Goal: Navigation & Orientation: Find specific page/section

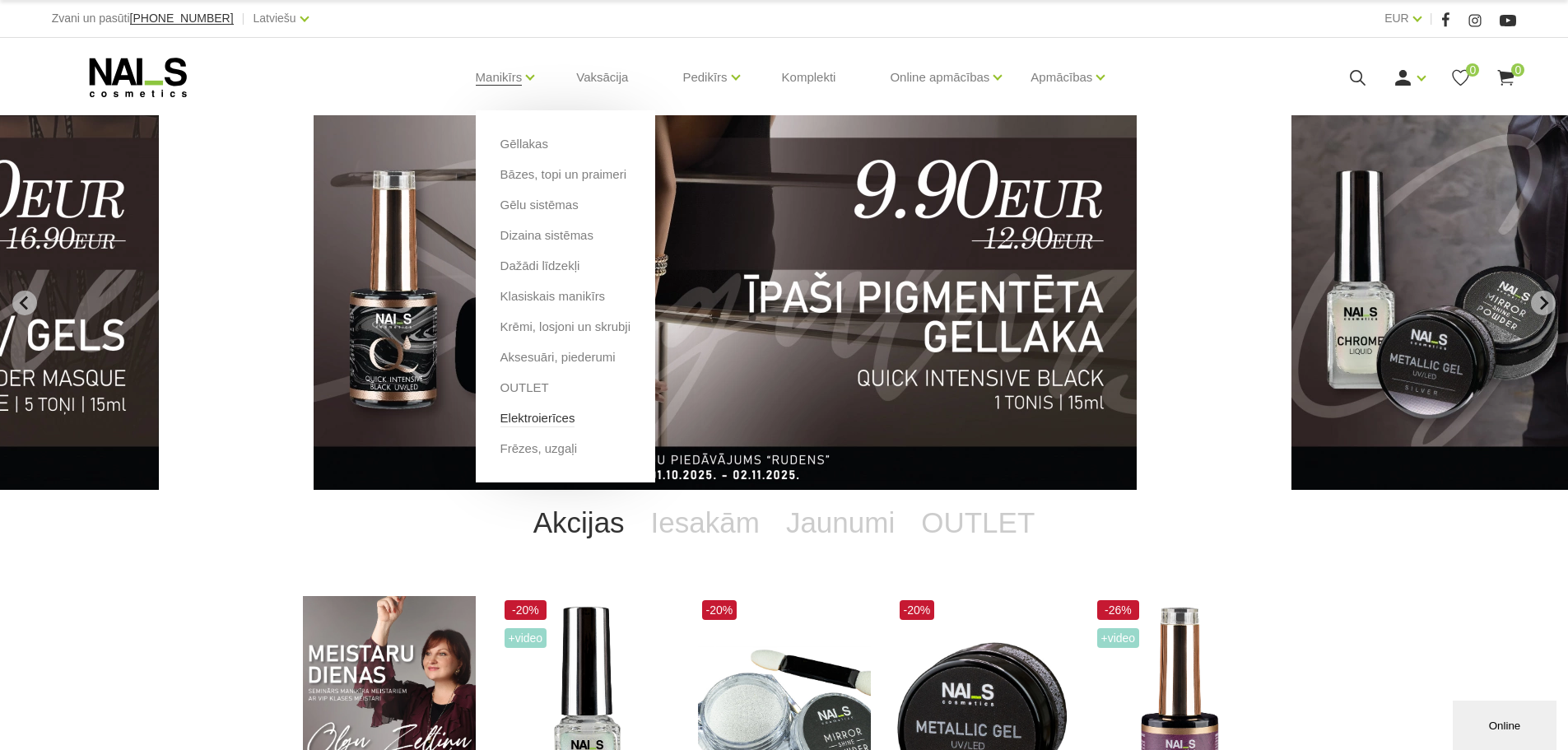
click at [565, 420] on link "Elektroierīces" at bounding box center [537, 418] width 75 height 18
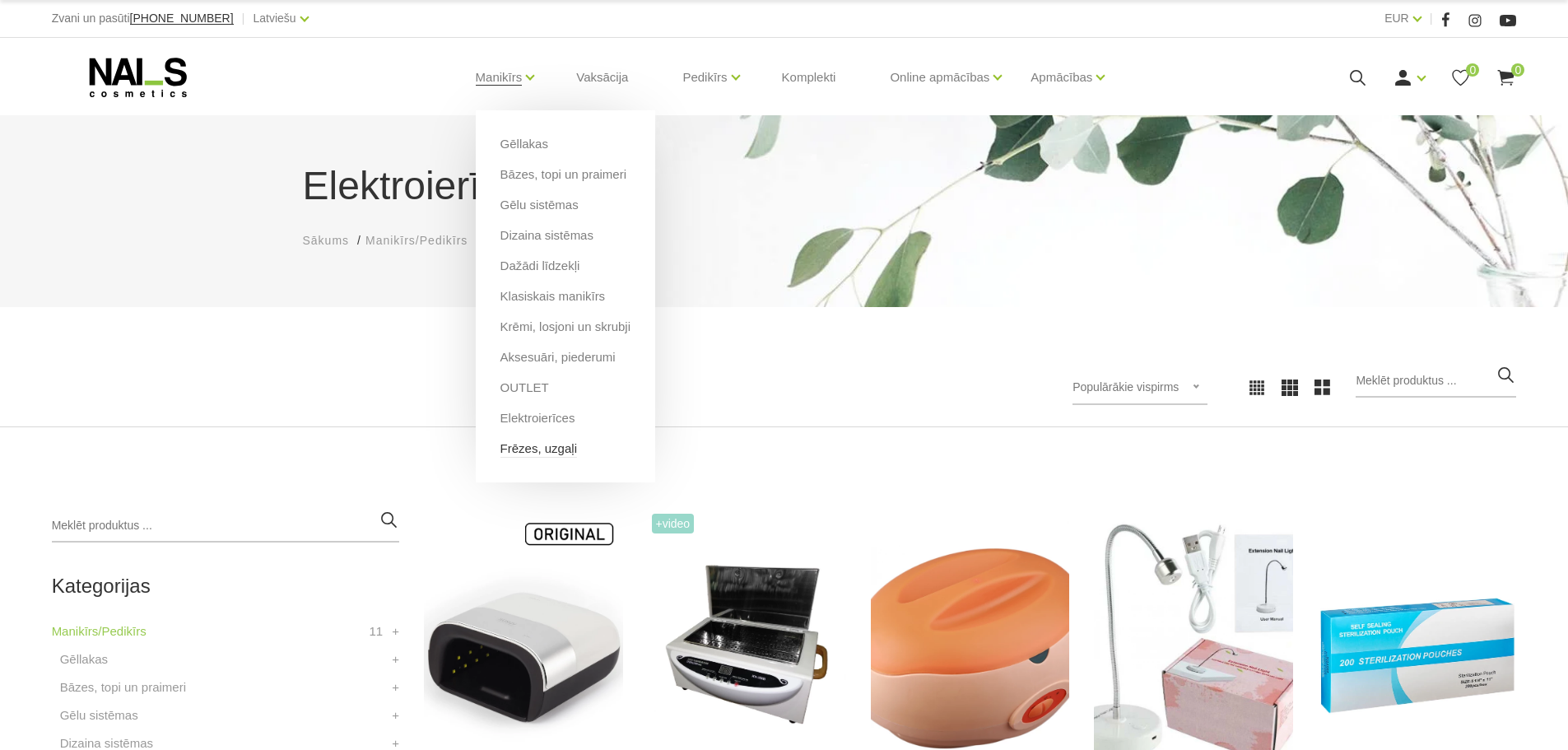
click at [524, 449] on link "Frēzes, uzgaļi" at bounding box center [538, 449] width 76 height 18
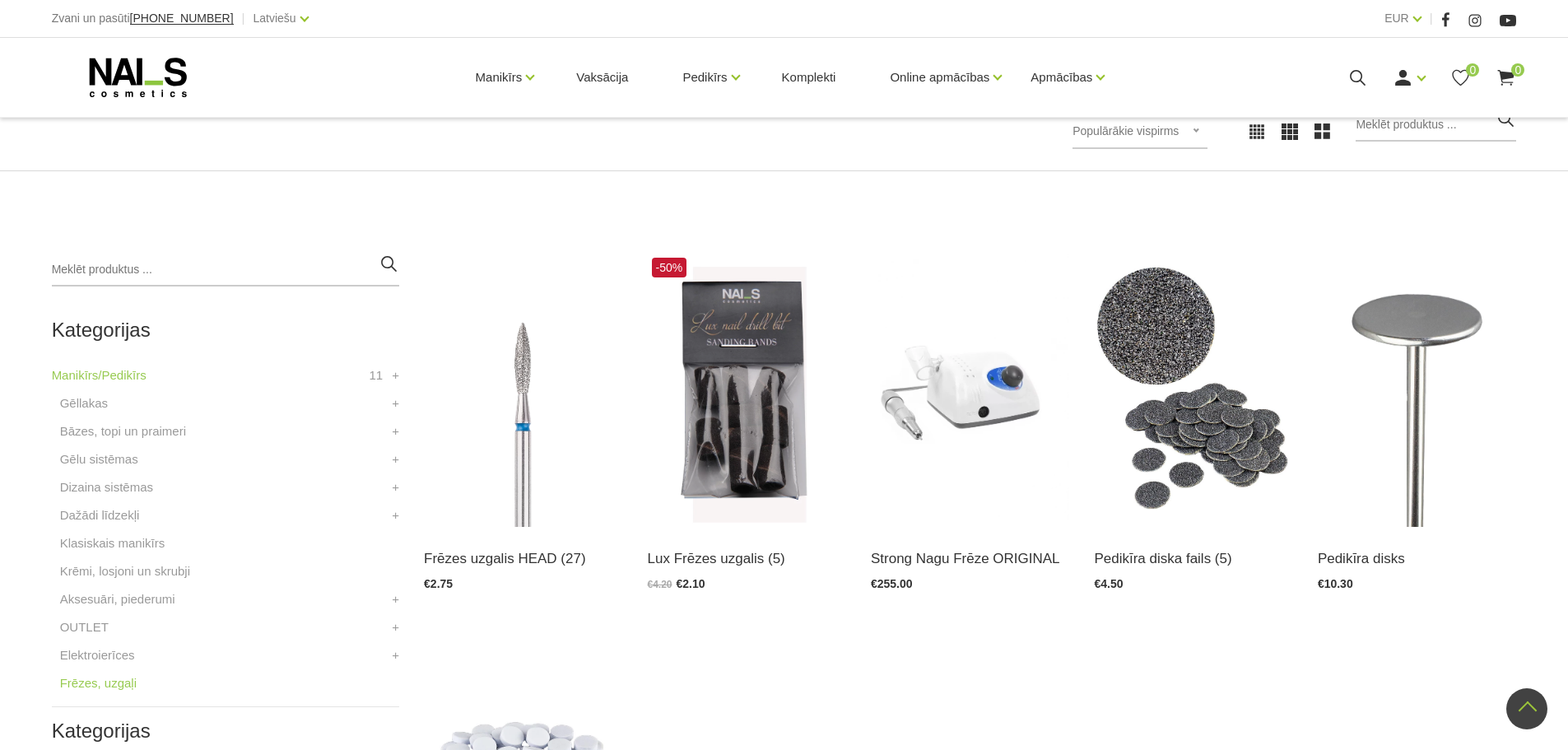
scroll to position [247, 0]
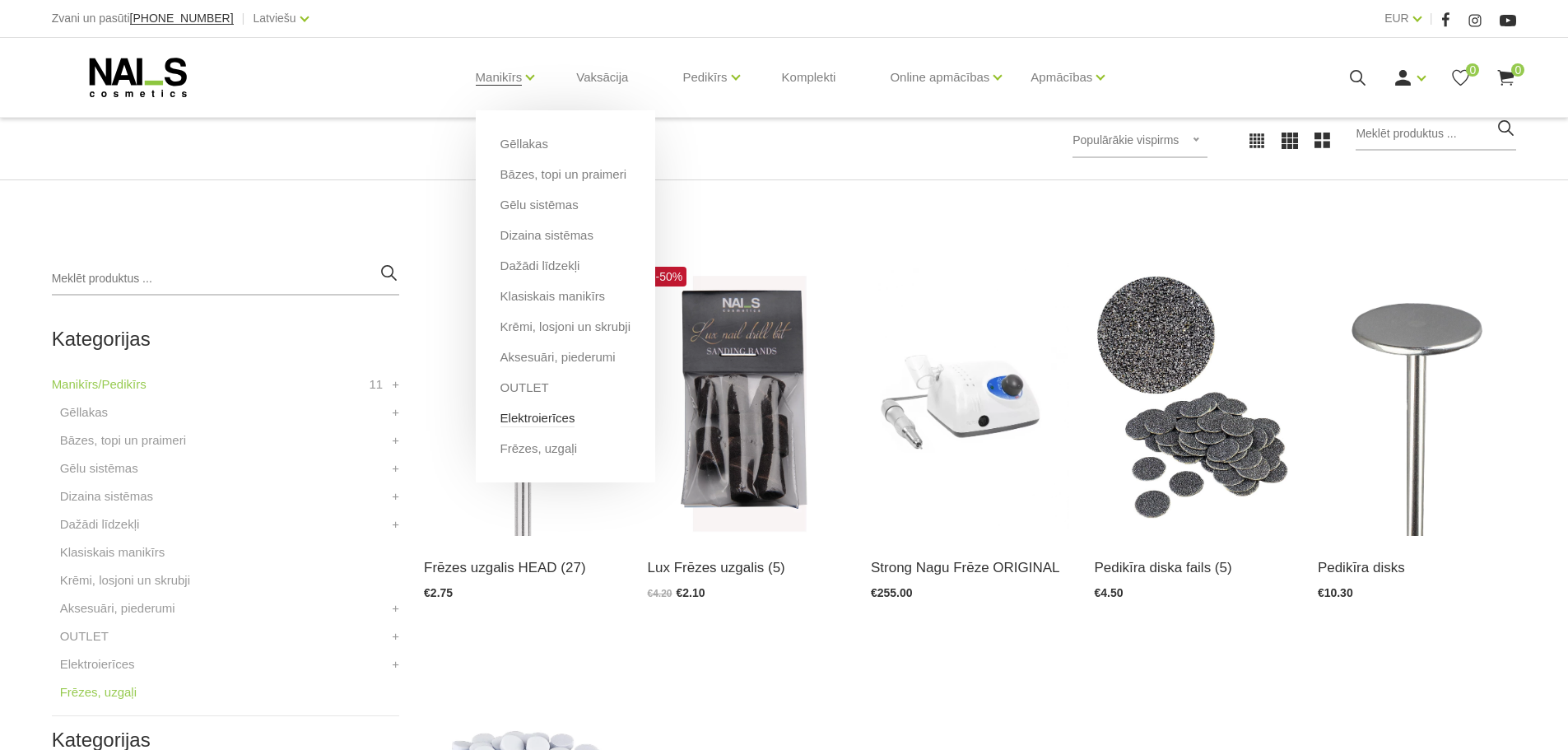
click at [524, 421] on link "Elektroierīces" at bounding box center [537, 418] width 75 height 18
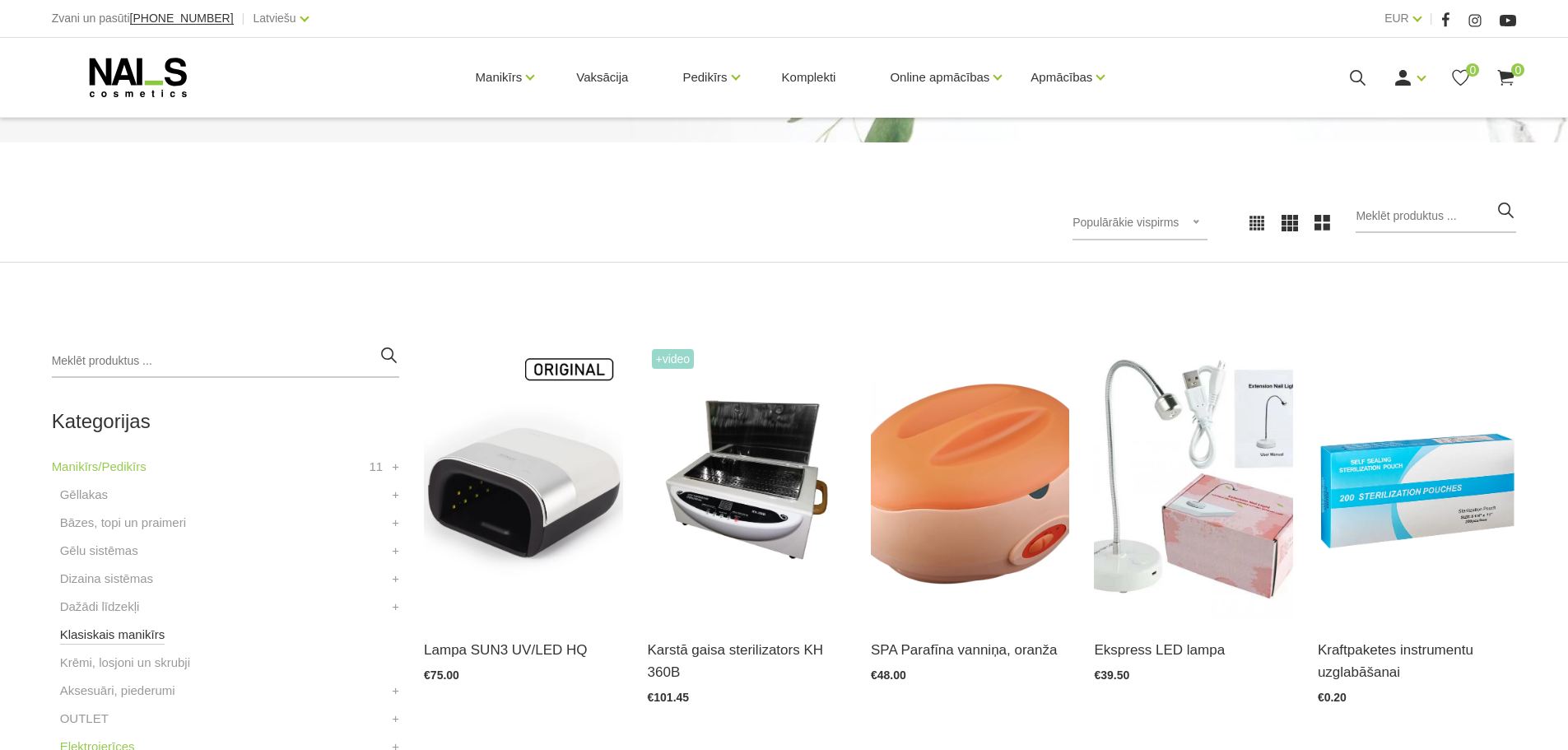
scroll to position [247, 0]
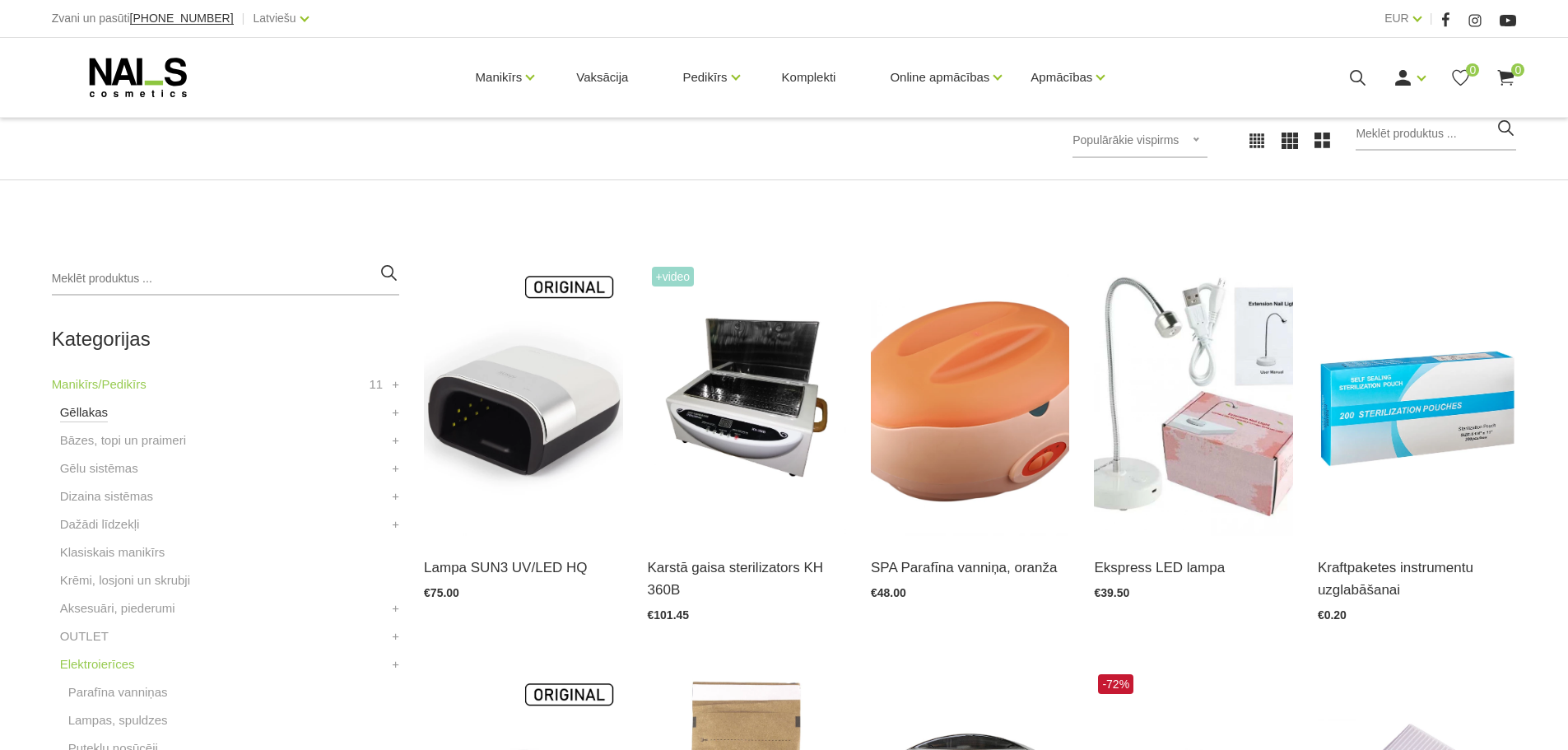
click at [92, 418] on link "Gēllakas" at bounding box center [84, 412] width 48 height 20
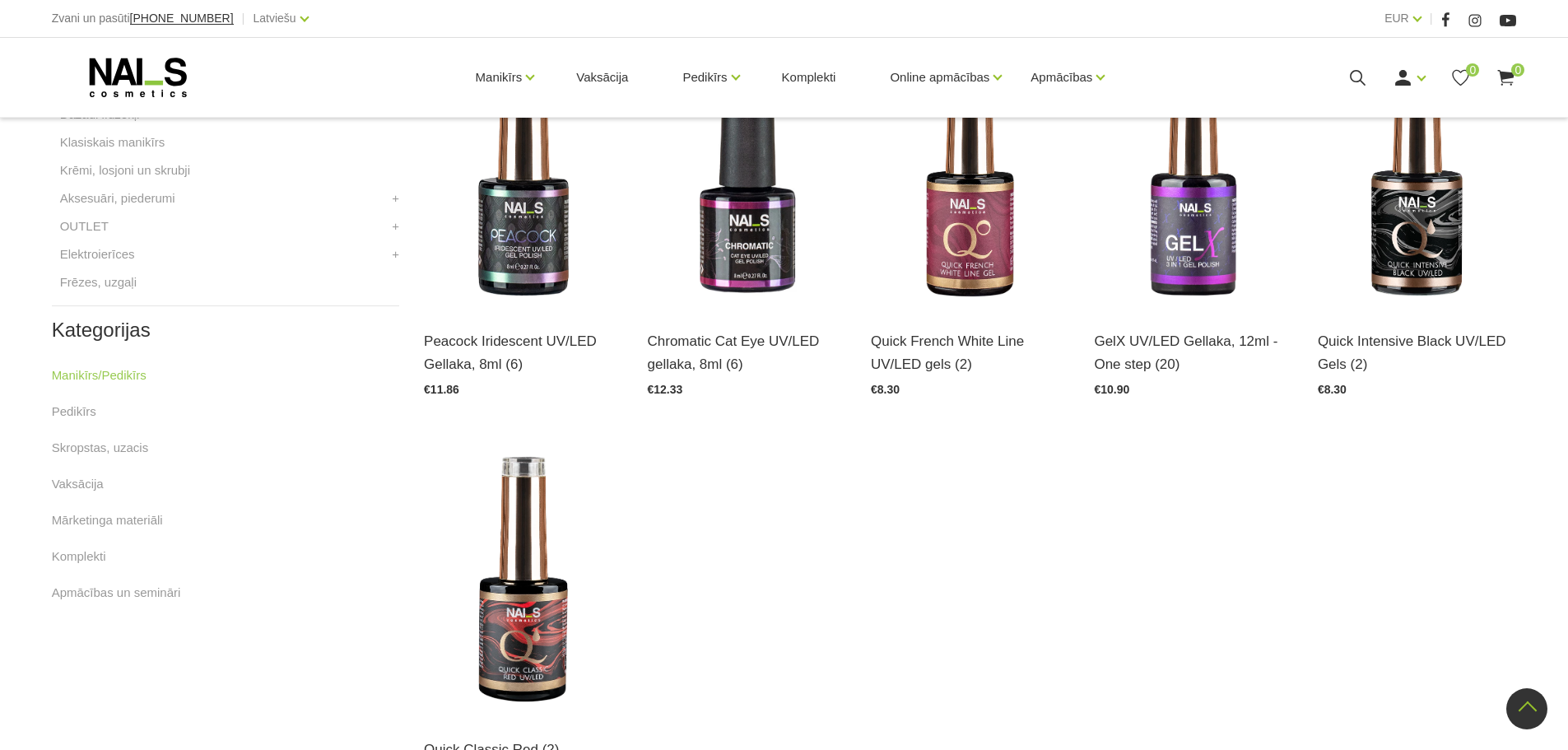
scroll to position [906, 0]
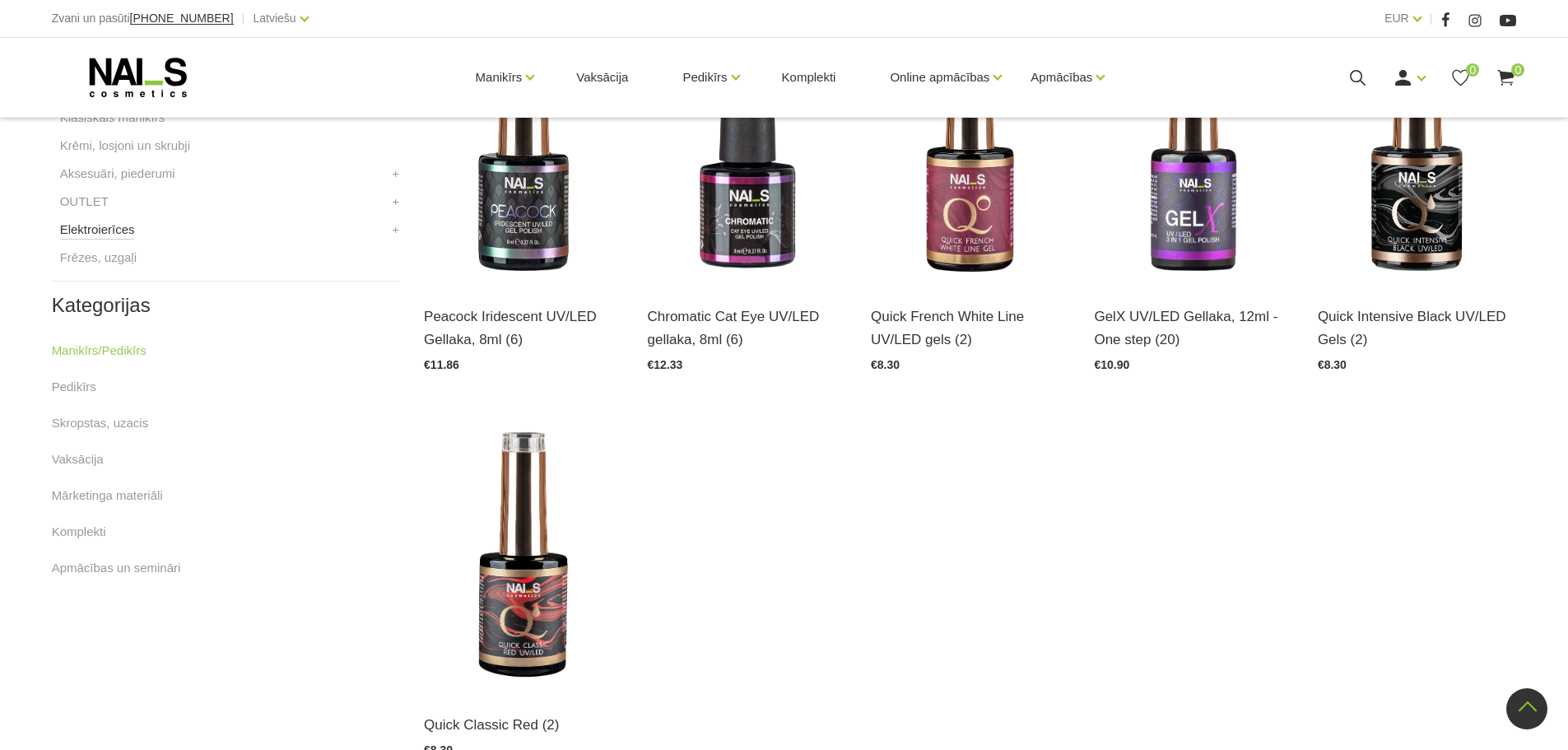
click at [109, 233] on link "Elektroierīces" at bounding box center [98, 230] width 75 height 20
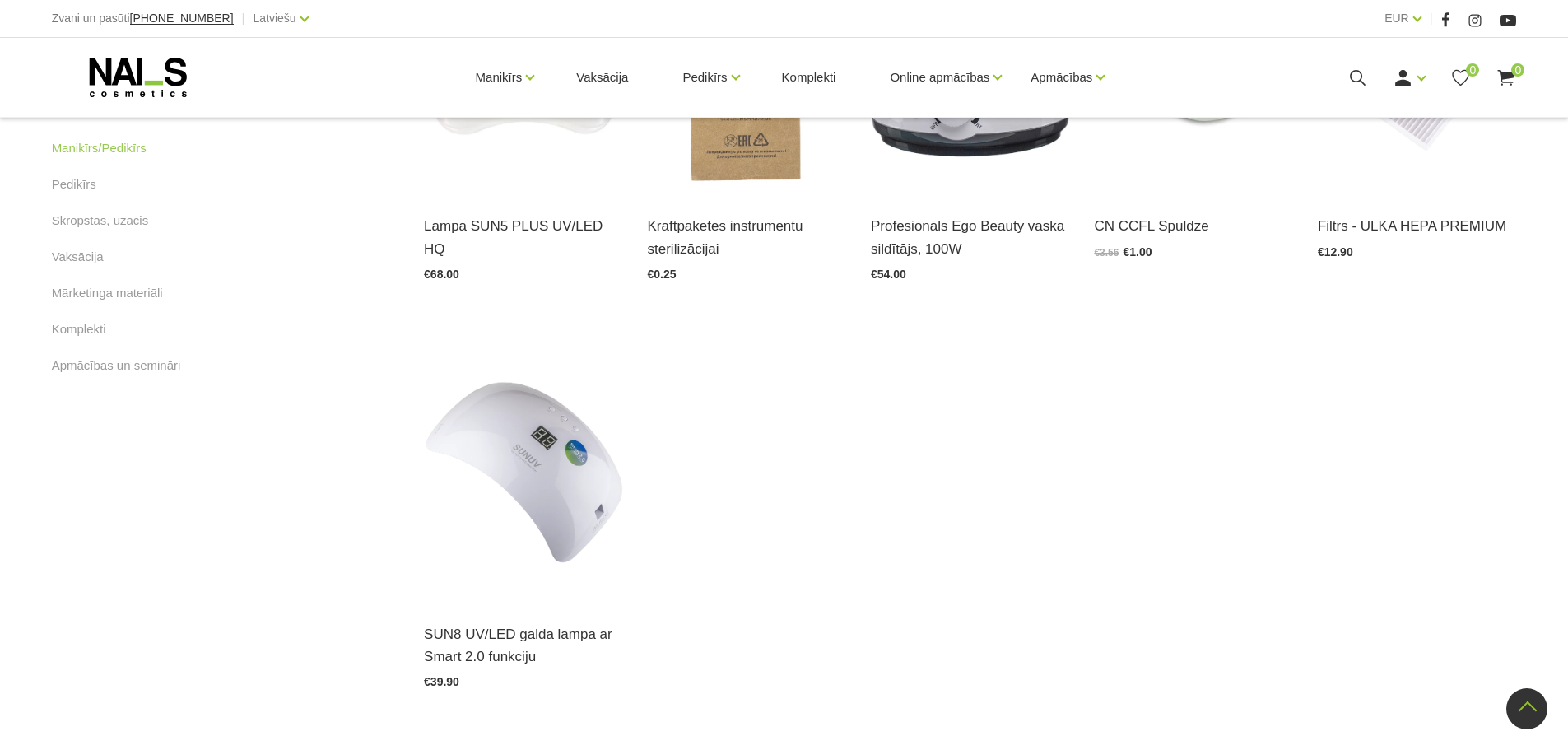
scroll to position [741, 0]
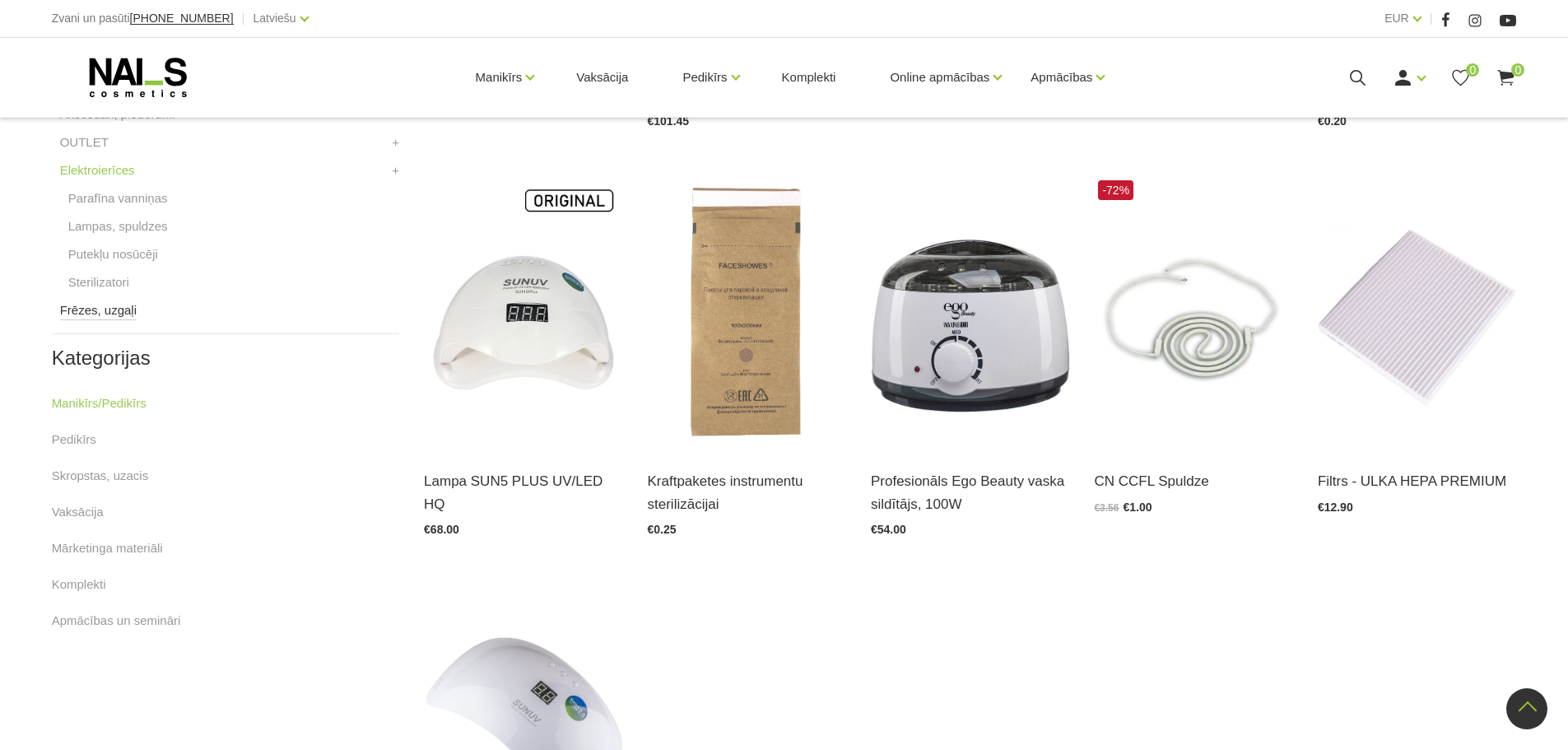
click at [63, 312] on link "Frēzes, uzgaļi" at bounding box center [98, 310] width 76 height 20
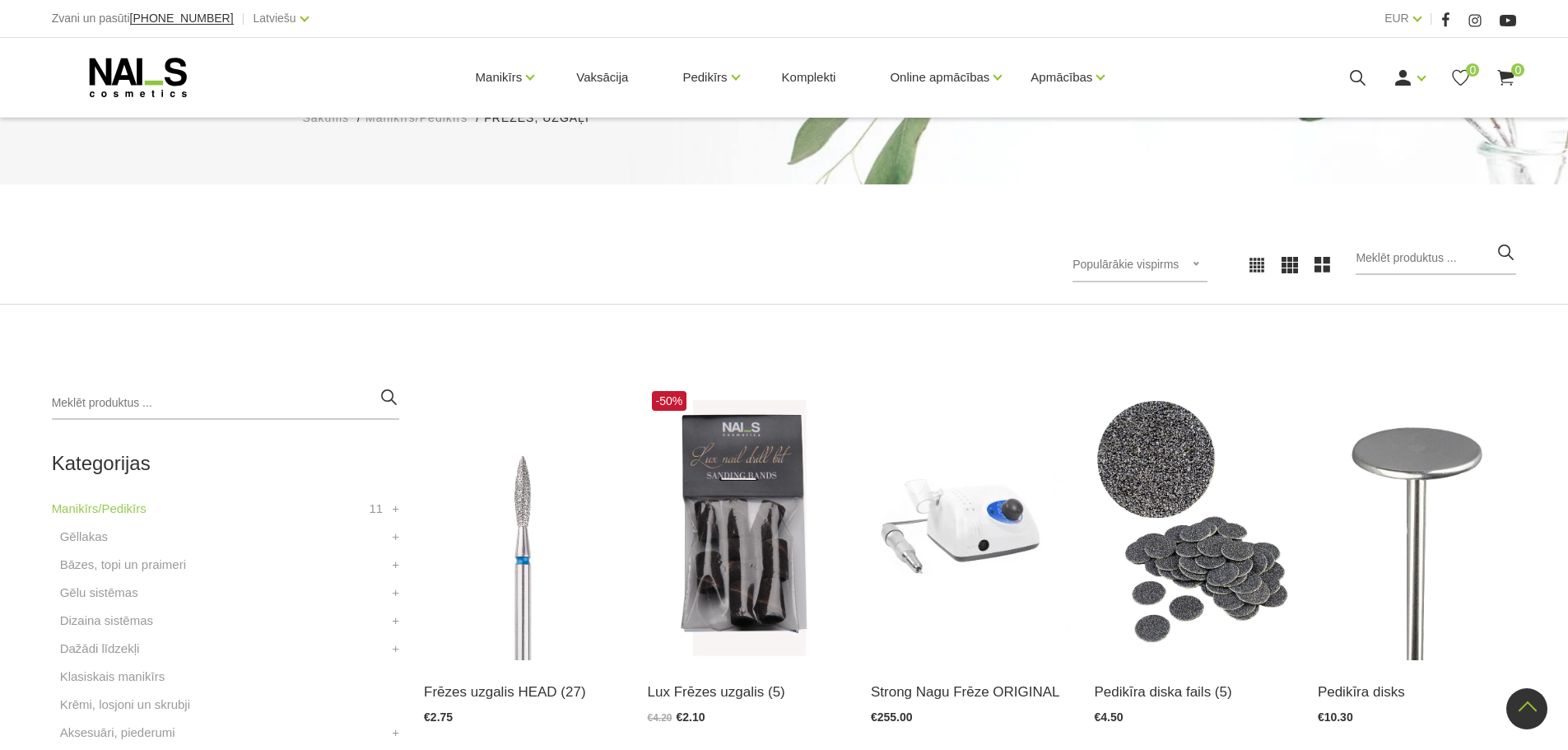
scroll to position [82, 0]
